Goal: Find specific page/section: Find specific page/section

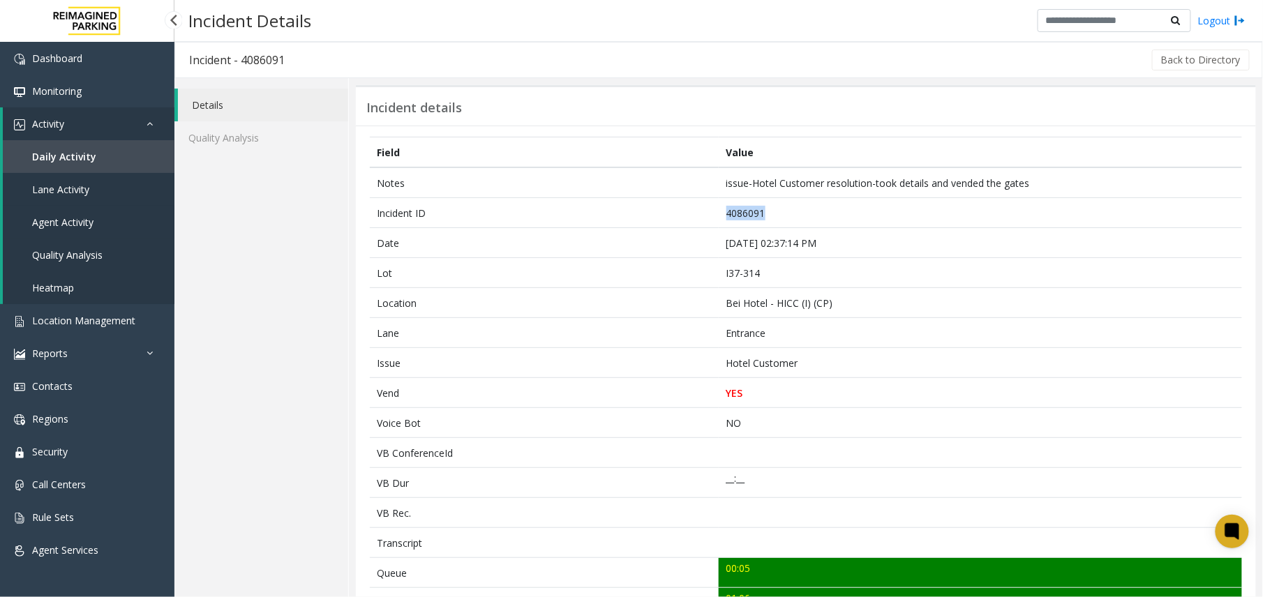
click at [112, 210] on link "Agent Activity" at bounding box center [89, 222] width 172 height 33
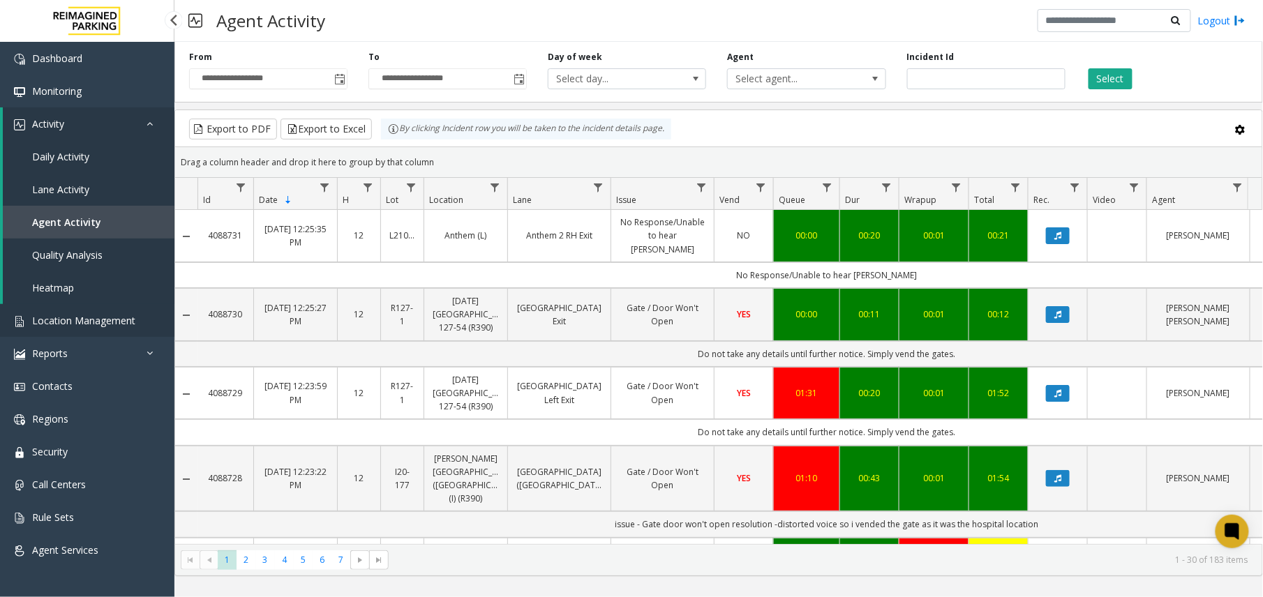
click at [107, 325] on span "Location Management" at bounding box center [83, 320] width 103 height 13
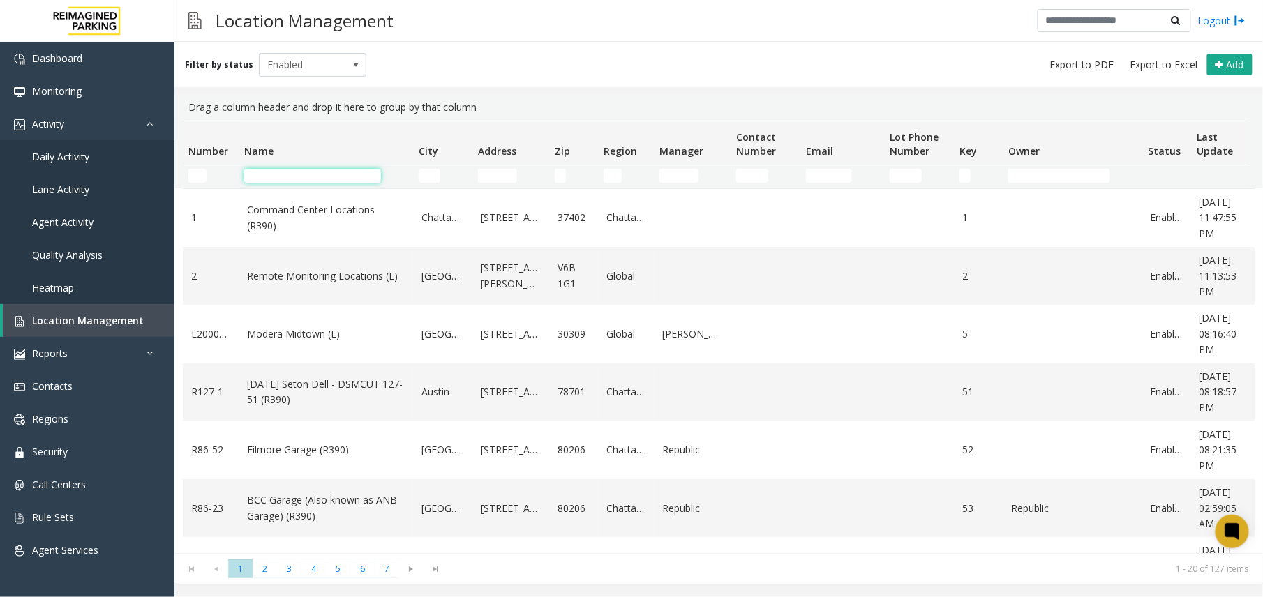
click at [306, 180] on input "Name Filter" at bounding box center [312, 176] width 137 height 14
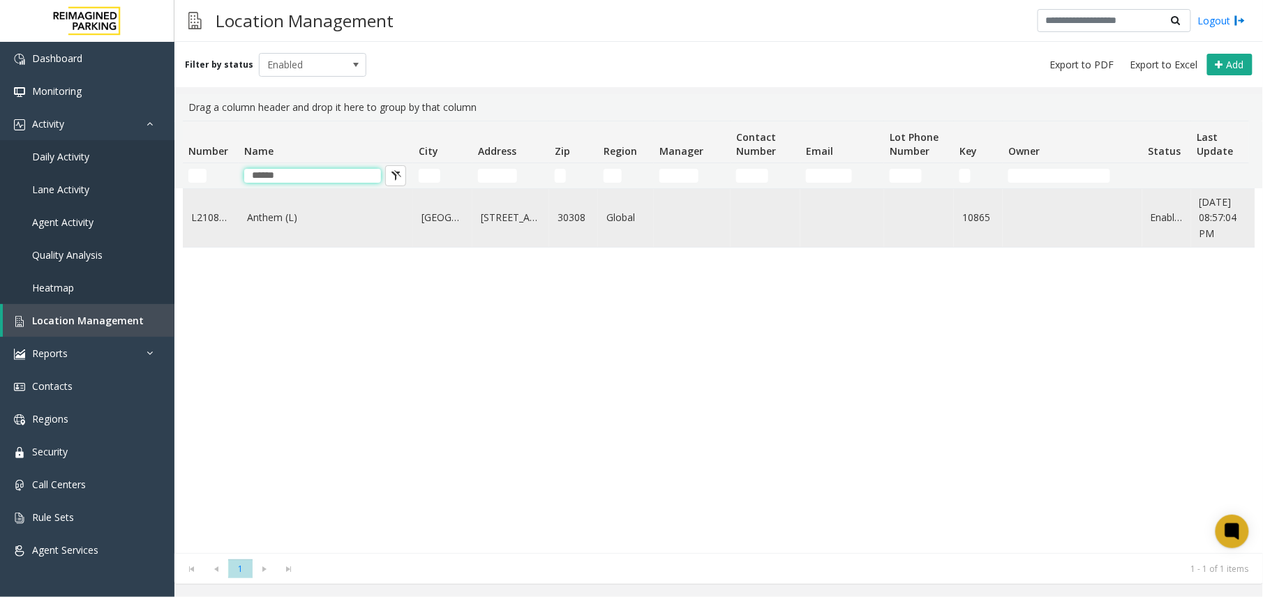
type input "******"
click at [290, 237] on td "Anthem (L)" at bounding box center [326, 218] width 174 height 58
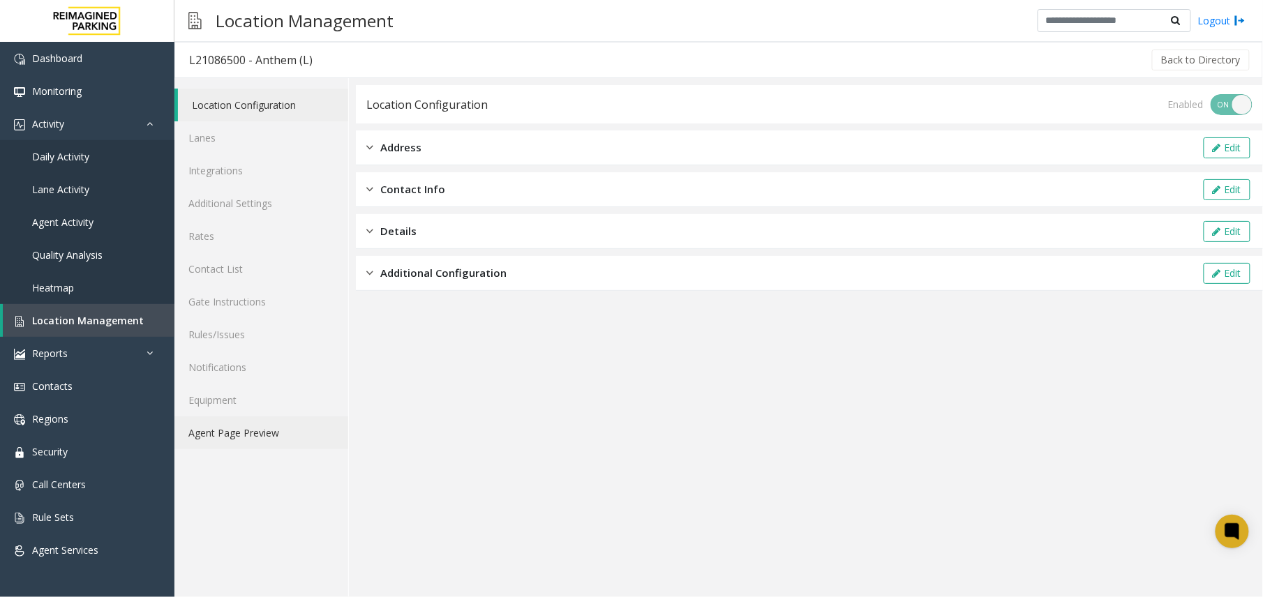
click at [294, 448] on link "Agent Page Preview" at bounding box center [261, 432] width 174 height 33
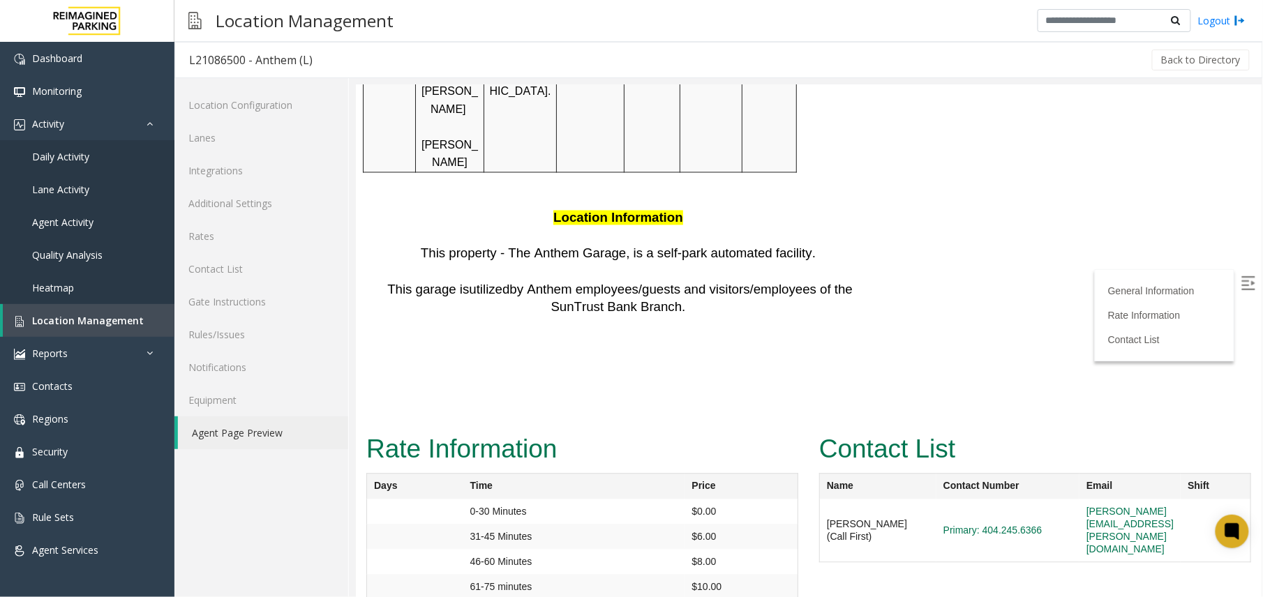
scroll to position [947, 0]
